Goal: Transaction & Acquisition: Book appointment/travel/reservation

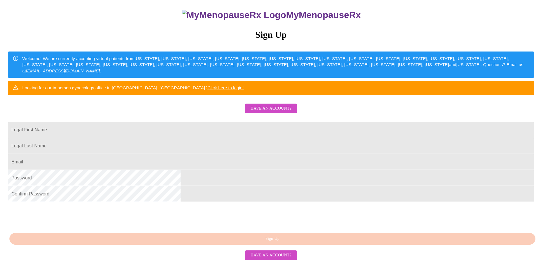
scroll to position [57, 0]
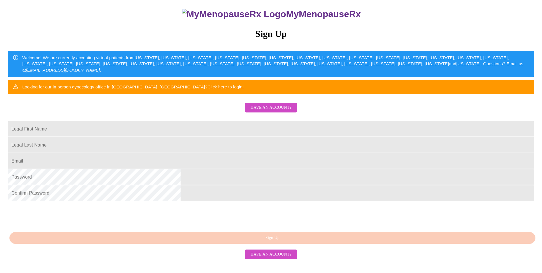
click at [232, 137] on input "Legal First Name" at bounding box center [271, 129] width 526 height 16
type input "[EMAIL_ADDRESS][DOMAIN_NAME]"
drag, startPoint x: 259, startPoint y: 143, endPoint x: 163, endPoint y: 145, distance: 95.4
click at [167, 148] on div "MyMenopauseRx Sign Up Welcome! We are currently accepting virtual patients from…" at bounding box center [270, 108] width 537 height 327
type input "[PERSON_NAME]"
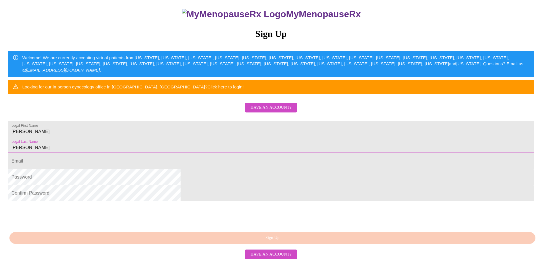
type input "[PERSON_NAME]"
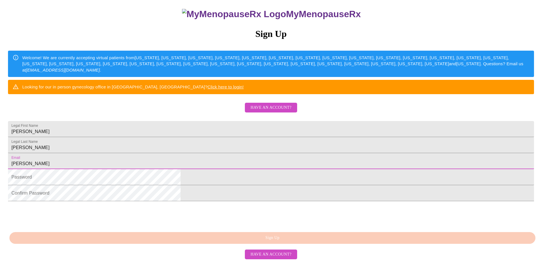
type input "[EMAIL_ADDRESS][DOMAIN_NAME]"
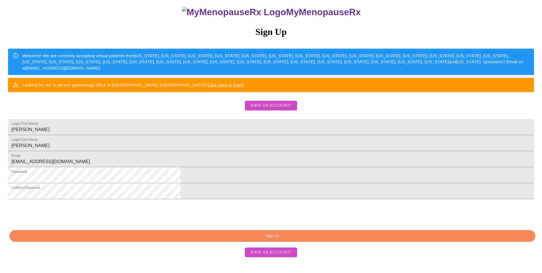
scroll to position [91, 0]
click at [265, 239] on span "Sign Up" at bounding box center [272, 235] width 513 height 7
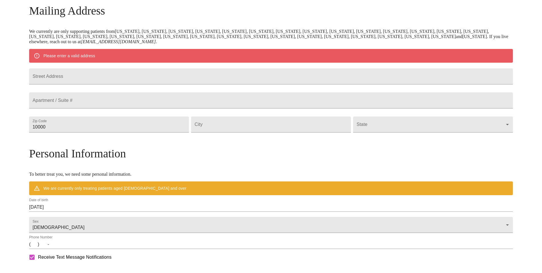
scroll to position [68, 0]
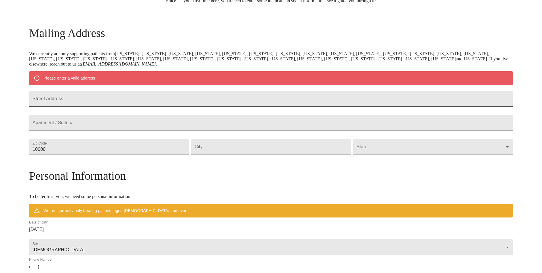
click at [150, 106] on input "Street Address" at bounding box center [271, 99] width 484 height 16
type input "3225 [GEOGRAPHIC_DATA]"
type input "48103"
type input "[PERSON_NAME][GEOGRAPHIC_DATA]"
click at [383, 163] on body "MyMenopauseRx Welcome to MyMenopauseRx Since it's your first time here, you'll …" at bounding box center [270, 156] width 537 height 445
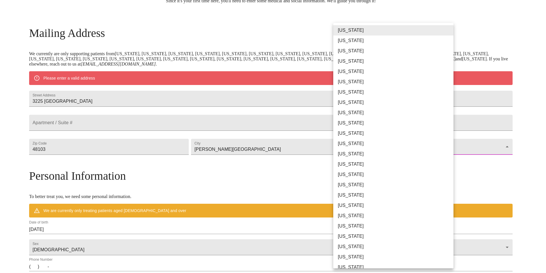
click at [355, 242] on li "[US_STATE]" at bounding box center [395, 246] width 125 height 10
type input "[US_STATE]"
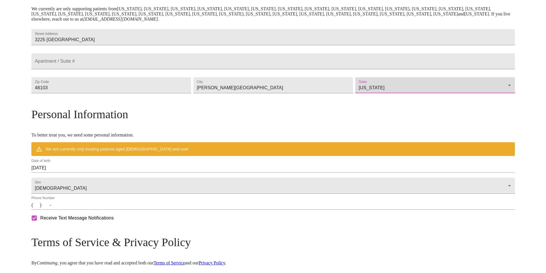
scroll to position [125, 0]
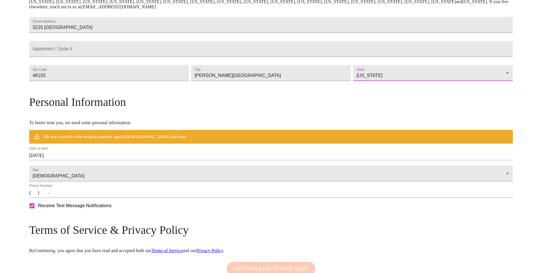
click at [110, 160] on input "[DATE]" at bounding box center [271, 155] width 484 height 9
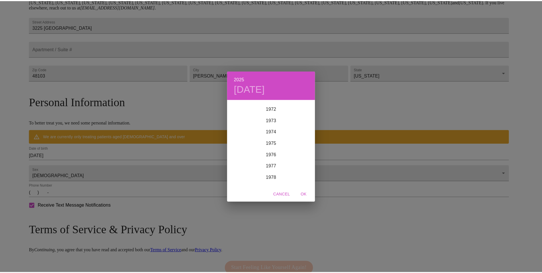
scroll to position [834, 0]
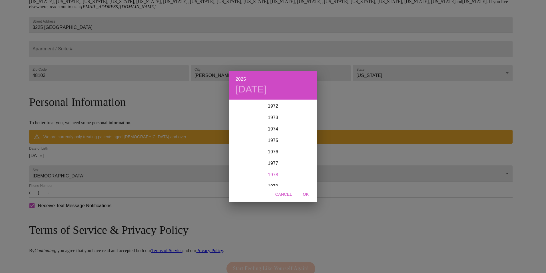
click at [270, 171] on div "1978" at bounding box center [273, 174] width 89 height 11
click at [238, 109] on div "Jan" at bounding box center [243, 110] width 29 height 21
click at [259, 171] on p "31" at bounding box center [261, 171] width 5 height 6
click at [307, 194] on span "OK" at bounding box center [306, 194] width 14 height 7
type input "[DATE]"
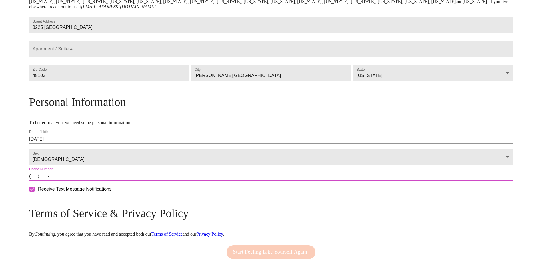
click at [94, 181] on input "(   )    -" at bounding box center [271, 175] width 484 height 9
type input "[PHONE_NUMBER]"
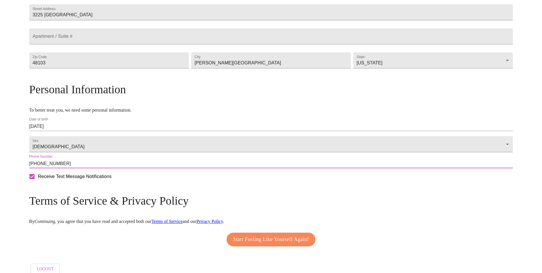
scroll to position [161, 0]
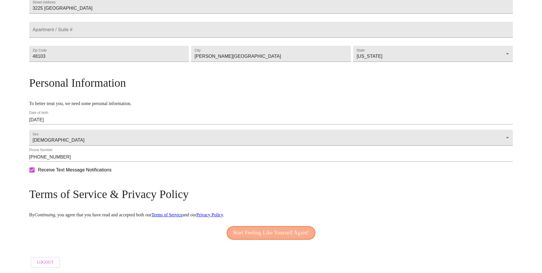
click at [273, 234] on button "Start Feeling Like Yourself Again!" at bounding box center [271, 233] width 89 height 14
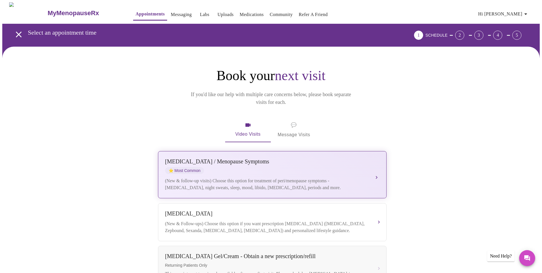
click at [305, 164] on div "[MEDICAL_DATA] / Menopause Symptoms ⭐ Most Common" at bounding box center [266, 166] width 203 height 16
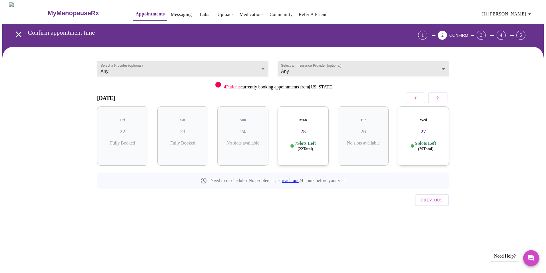
click at [437, 67] on body "MyMenopauseRx Appointments Messaging Labs Uploads Medications Community Refer a…" at bounding box center [273, 118] width 542 height 232
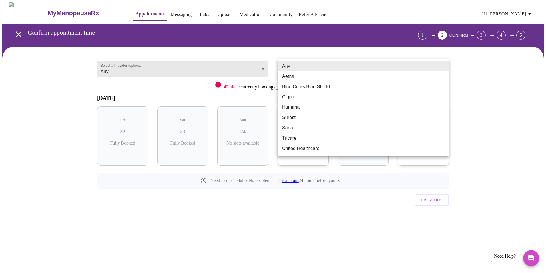
click at [331, 151] on li "United Healthcare" at bounding box center [363, 148] width 171 height 10
type input "United Healthcare"
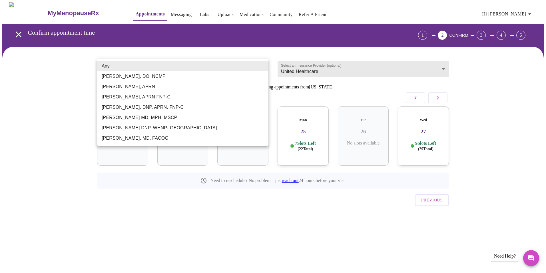
click at [262, 65] on body "MyMenopauseRx Appointments Messaging Labs Uploads Medications Community Refer a…" at bounding box center [273, 118] width 542 height 232
click at [518, 95] on div at bounding box center [273, 136] width 546 height 273
click at [253, 66] on body "MyMenopauseRx Appointments Messaging Labs Uploads Medications Community Refer a…" at bounding box center [273, 118] width 542 height 232
click at [503, 108] on div at bounding box center [273, 136] width 546 height 273
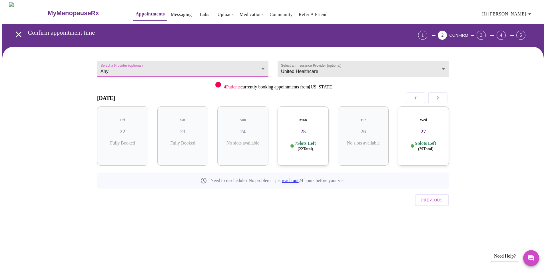
click at [426, 133] on div "Wed 27 9 Slots Left ( 29 Total)" at bounding box center [423, 135] width 51 height 59
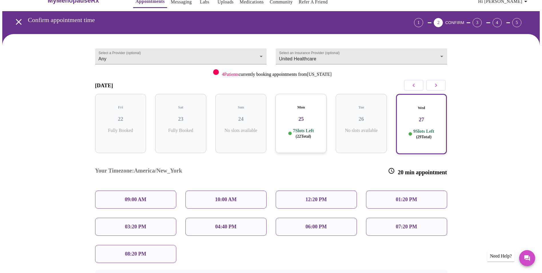
scroll to position [29, 0]
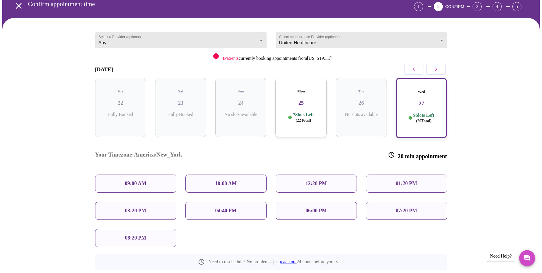
click at [145, 180] on p "09:00 AM" at bounding box center [136, 183] width 22 height 6
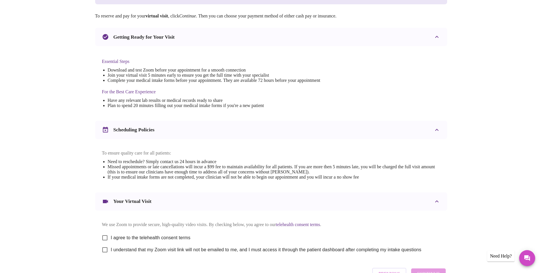
scroll to position [142, 0]
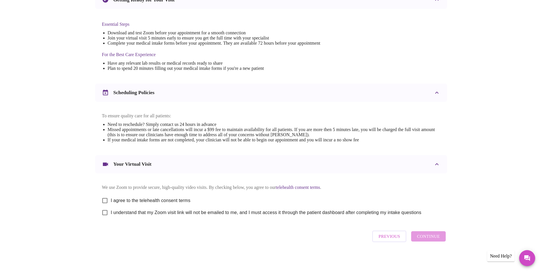
click at [107, 197] on input "I agree to the telehealth consent terms" at bounding box center [105, 200] width 12 height 12
checkbox input "true"
click at [428, 239] on div "Previous Continue" at bounding box center [409, 235] width 76 height 17
click at [103, 213] on input "I understand that my Zoom visit link will not be emailed to me, and I must acce…" at bounding box center [105, 212] width 12 height 12
checkbox input "true"
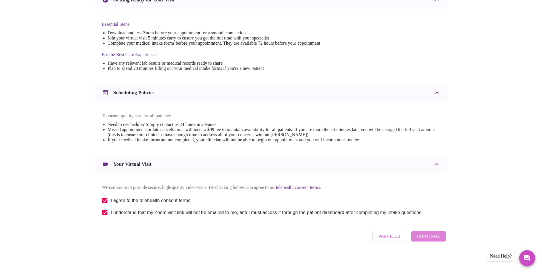
click at [436, 237] on span "Continue" at bounding box center [428, 235] width 23 height 7
